Goal: Task Accomplishment & Management: Use online tool/utility

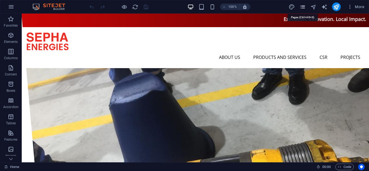
click at [300, 6] on icon "pages" at bounding box center [302, 7] width 6 height 6
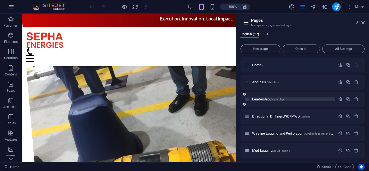
click at [275, 97] on span "Leadership /leadership" at bounding box center [268, 99] width 32 height 4
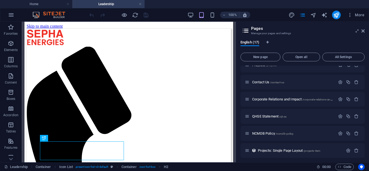
scroll to position [198, 0]
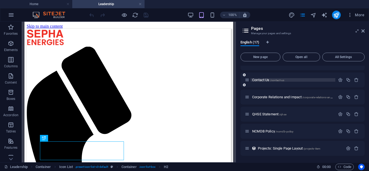
click at [267, 79] on span "Contact Us /contact-us" at bounding box center [268, 80] width 32 height 4
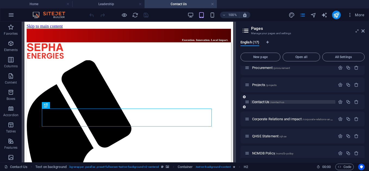
scroll to position [0, 0]
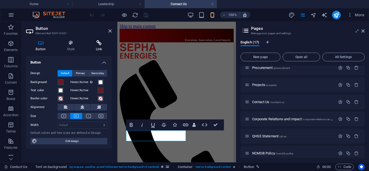
click at [101, 44] on icon at bounding box center [99, 42] width 26 height 5
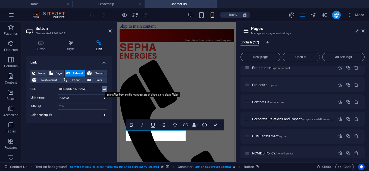
click at [103, 89] on icon at bounding box center [104, 89] width 3 height 6
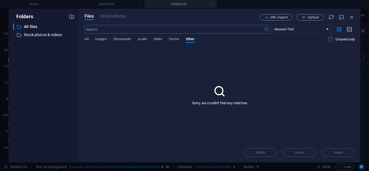
scroll to position [93, 0]
click at [121, 38] on span "Documents" at bounding box center [122, 40] width 18 height 8
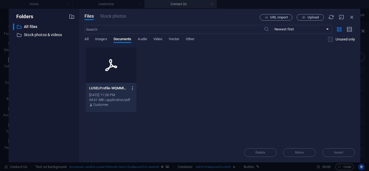
click at [132, 85] on button "button" at bounding box center [131, 88] width 7 height 9
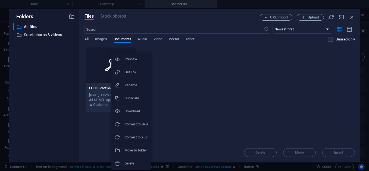
click at [131, 163] on h6 "Delete" at bounding box center [135, 163] width 23 height 7
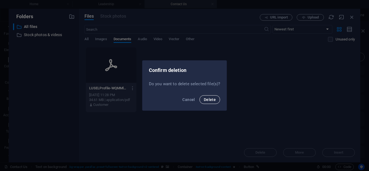
click at [211, 100] on span "Delete" at bounding box center [210, 99] width 12 height 4
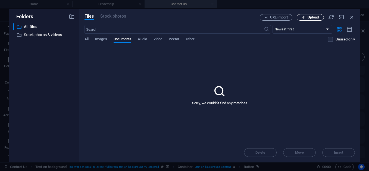
click at [302, 18] on icon "button" at bounding box center [304, 18] width 4 height 4
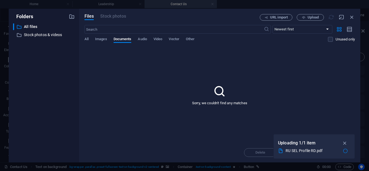
type input "[URL][DOMAIN_NAME]"
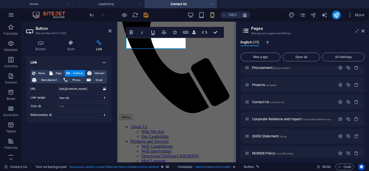
click at [42, 149] on div "Link None Page External Element Next element Phone Email Page Home About us Lea…" at bounding box center [68, 107] width 85 height 102
click at [105, 89] on icon at bounding box center [104, 89] width 3 height 6
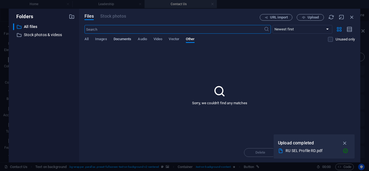
click at [128, 38] on span "Documents" at bounding box center [122, 40] width 18 height 8
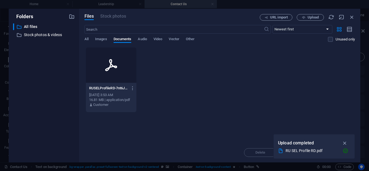
click at [121, 76] on div at bounding box center [111, 64] width 50 height 35
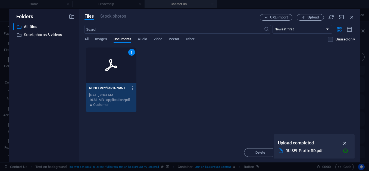
click at [346, 141] on icon "button" at bounding box center [344, 143] width 6 height 6
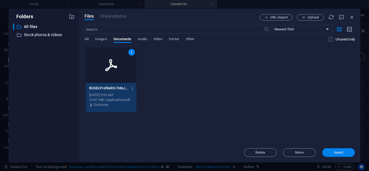
click at [341, 155] on button "Insert" at bounding box center [338, 152] width 33 height 9
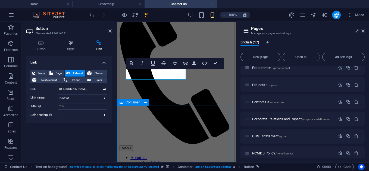
scroll to position [61, 0]
click at [111, 31] on icon at bounding box center [109, 31] width 3 height 4
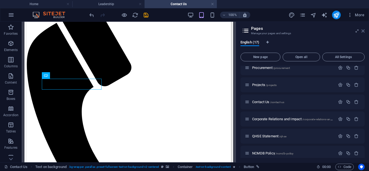
click at [363, 29] on aside "Pages Manage your pages and settings English (17) New page Open all All Setting…" at bounding box center [302, 92] width 133 height 141
click at [363, 29] on icon at bounding box center [362, 31] width 3 height 4
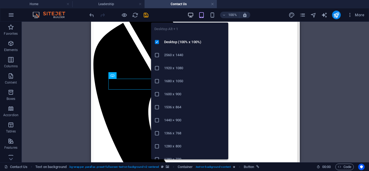
click at [193, 17] on icon "button" at bounding box center [190, 15] width 6 height 6
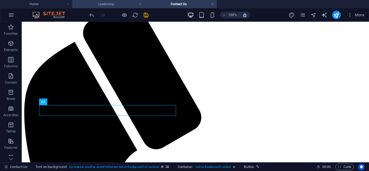
click at [105, 2] on h4 "Leadership" at bounding box center [108, 4] width 72 height 6
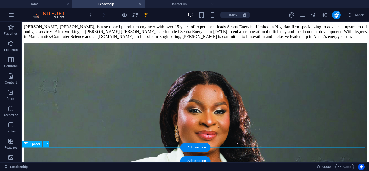
scroll to position [1044, 0]
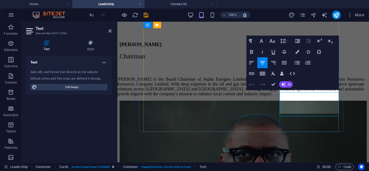
scroll to position [1312, 0]
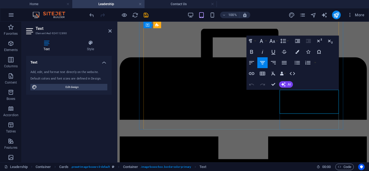
drag, startPoint x: 289, startPoint y: 93, endPoint x: 321, endPoint y: 100, distance: 33.3
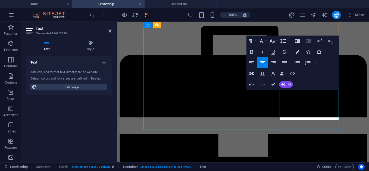
drag, startPoint x: 325, startPoint y: 105, endPoint x: 292, endPoint y: 106, distance: 33.1
click at [275, 42] on icon "button" at bounding box center [272, 41] width 7 height 7
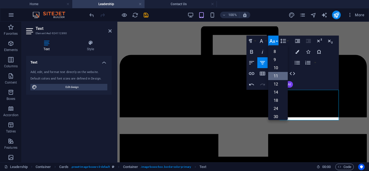
click at [278, 72] on link "11" at bounding box center [278, 76] width 20 height 8
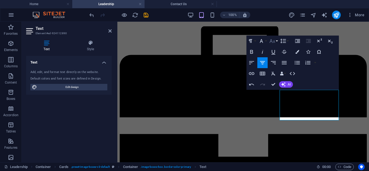
click at [274, 38] on icon "button" at bounding box center [272, 41] width 7 height 7
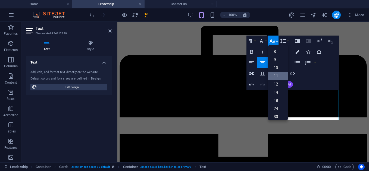
scroll to position [31, 0]
click at [279, 68] on link "18" at bounding box center [278, 70] width 20 height 8
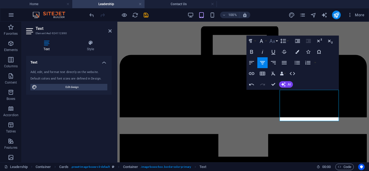
click at [275, 37] on button "Font Size" at bounding box center [273, 41] width 10 height 11
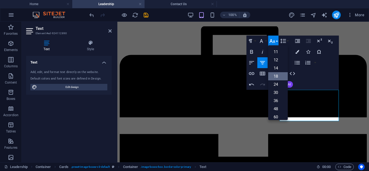
scroll to position [24, 0]
click at [279, 67] on link "14" at bounding box center [278, 68] width 20 height 8
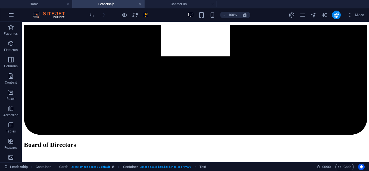
scroll to position [858, 0]
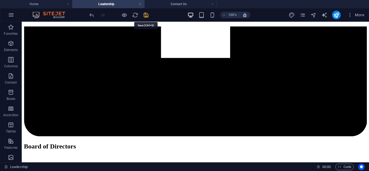
click at [146, 13] on icon "save" at bounding box center [146, 15] width 6 height 6
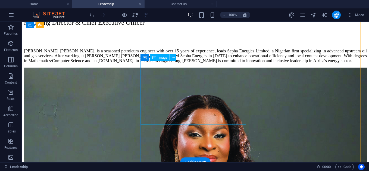
scroll to position [1033, 0]
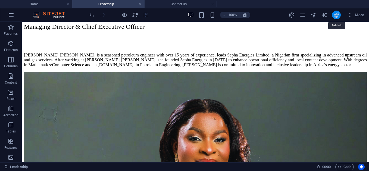
click at [336, 14] on icon "publish" at bounding box center [336, 15] width 6 height 6
